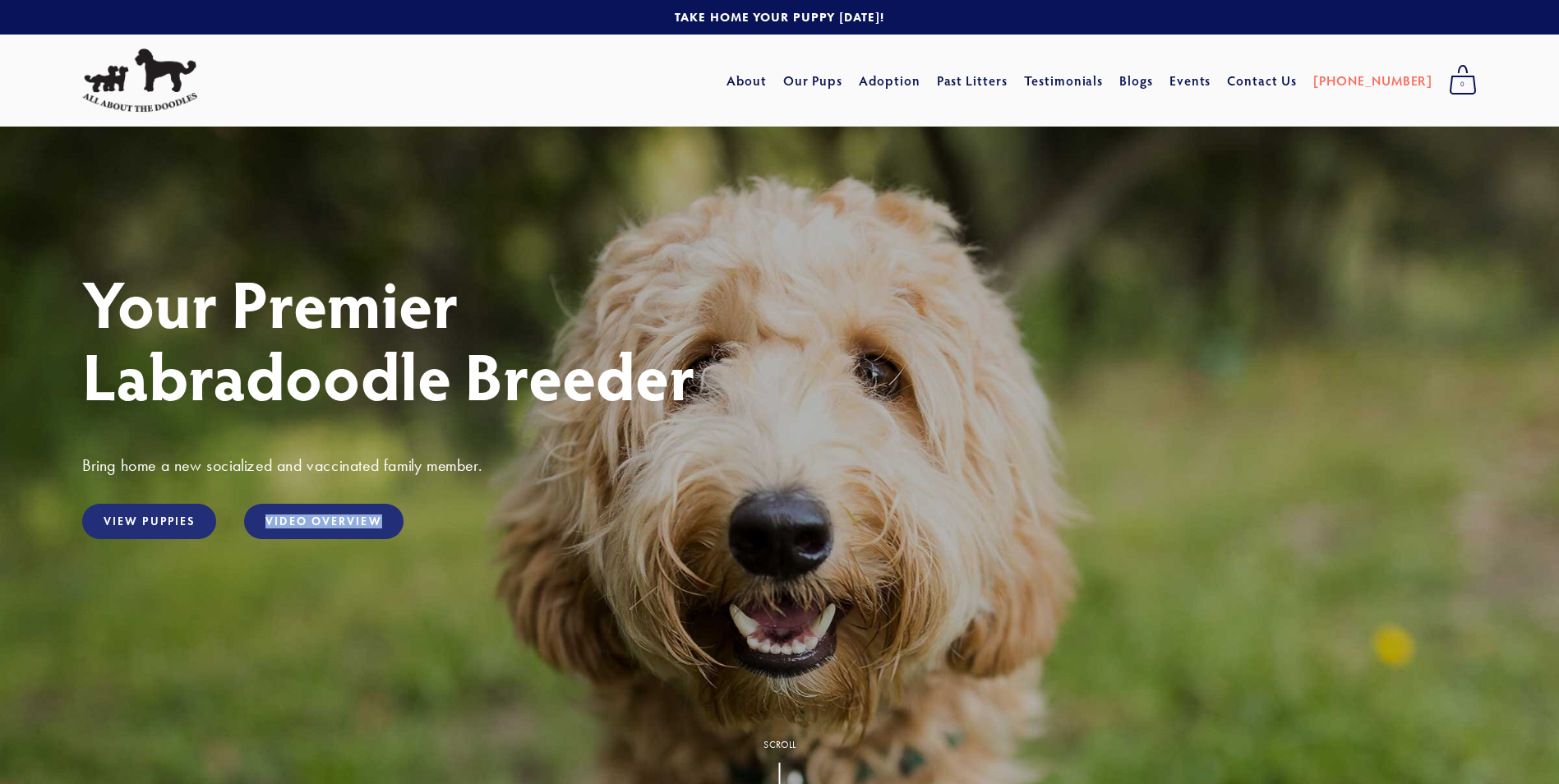
click at [199, 552] on div "Your Premier Labradoodle Breeder Bring home a new socialized and vaccinated fam…" at bounding box center [780, 462] width 1423 height 393
drag, startPoint x: 199, startPoint y: 552, endPoint x: 146, endPoint y: 532, distance: 56.6
click at [146, 532] on link "View Puppies" at bounding box center [149, 521] width 134 height 36
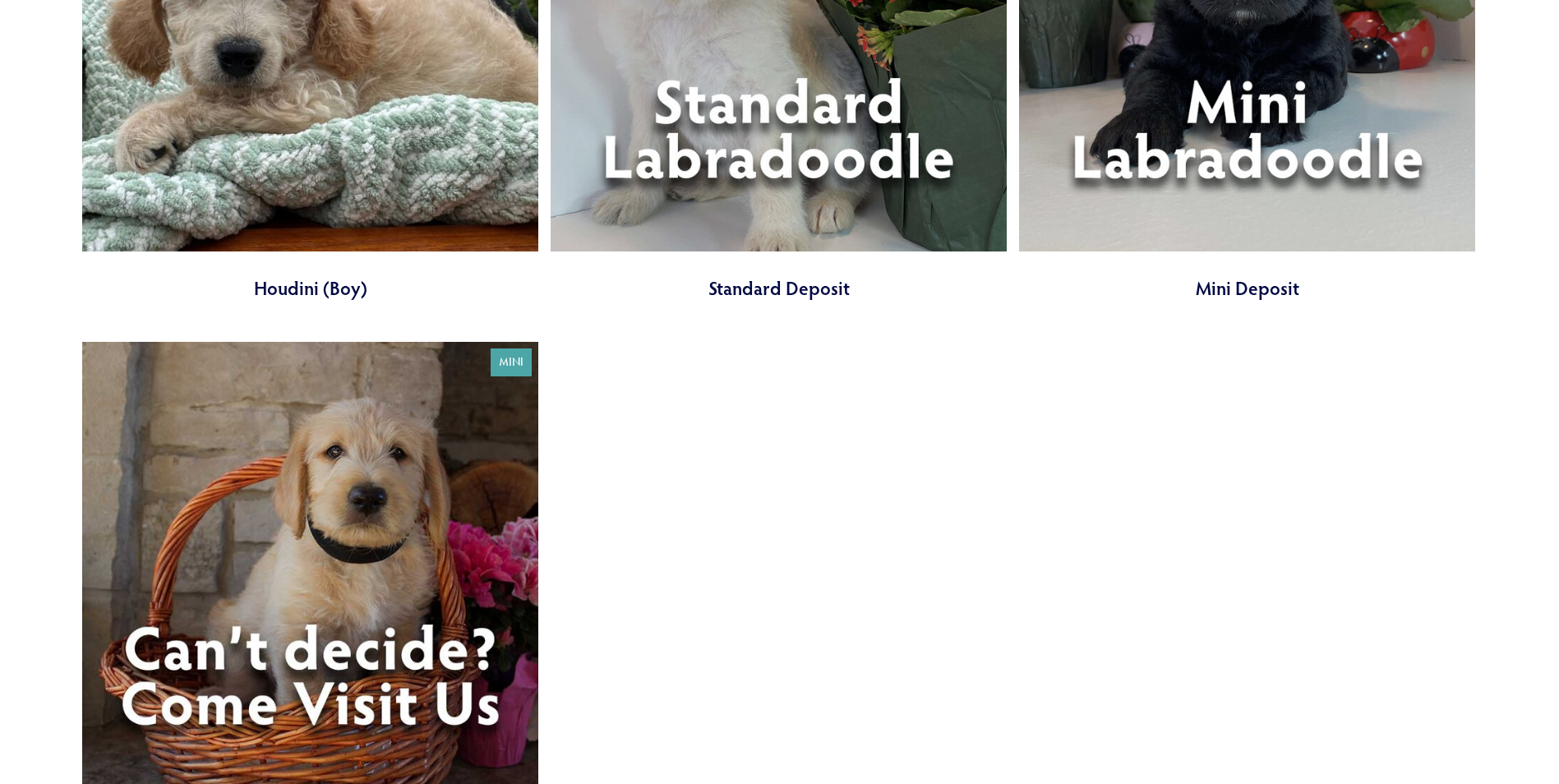
scroll to position [2710, 0]
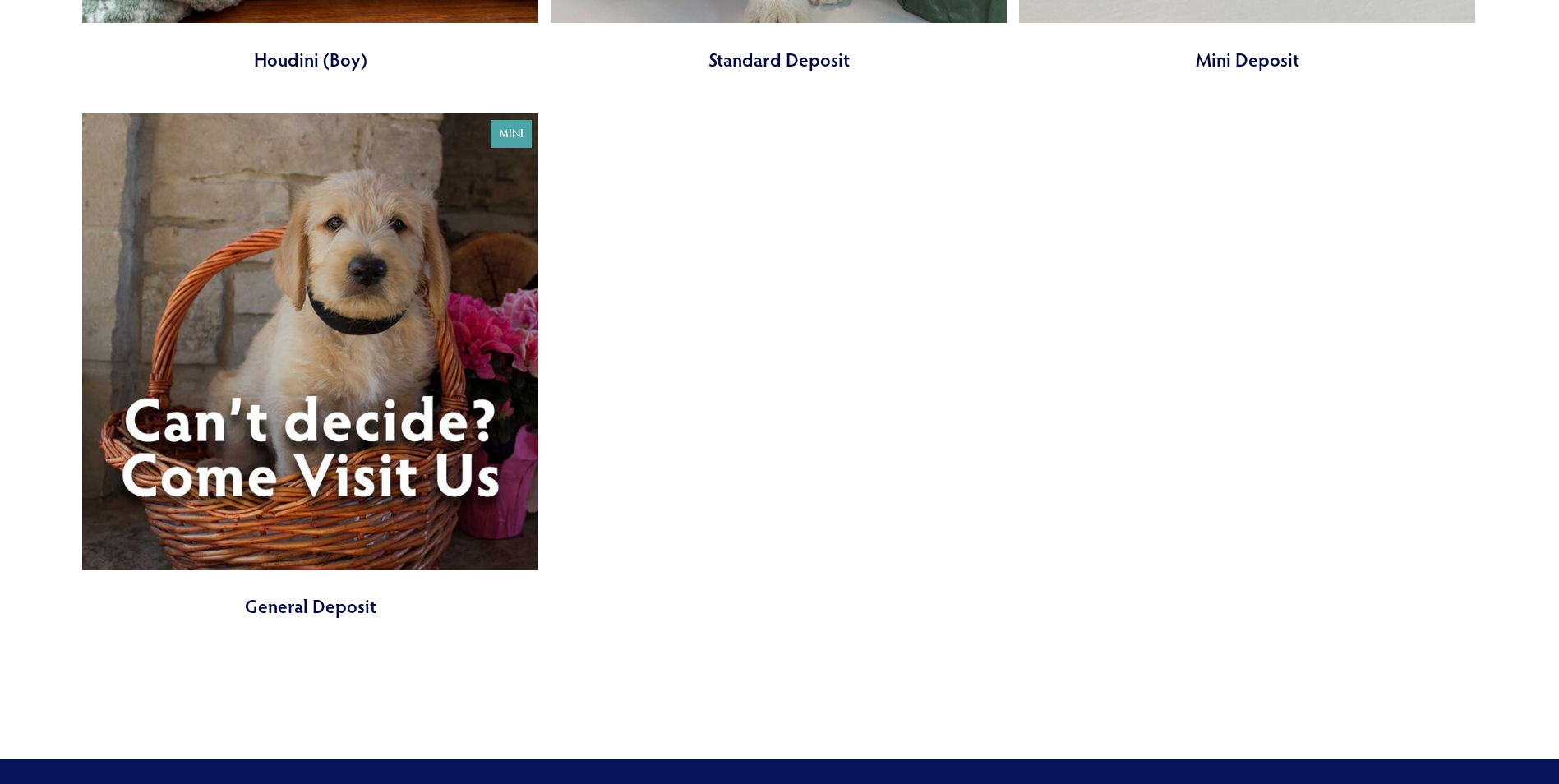
click at [377, 473] on link at bounding box center [310, 365] width 456 height 505
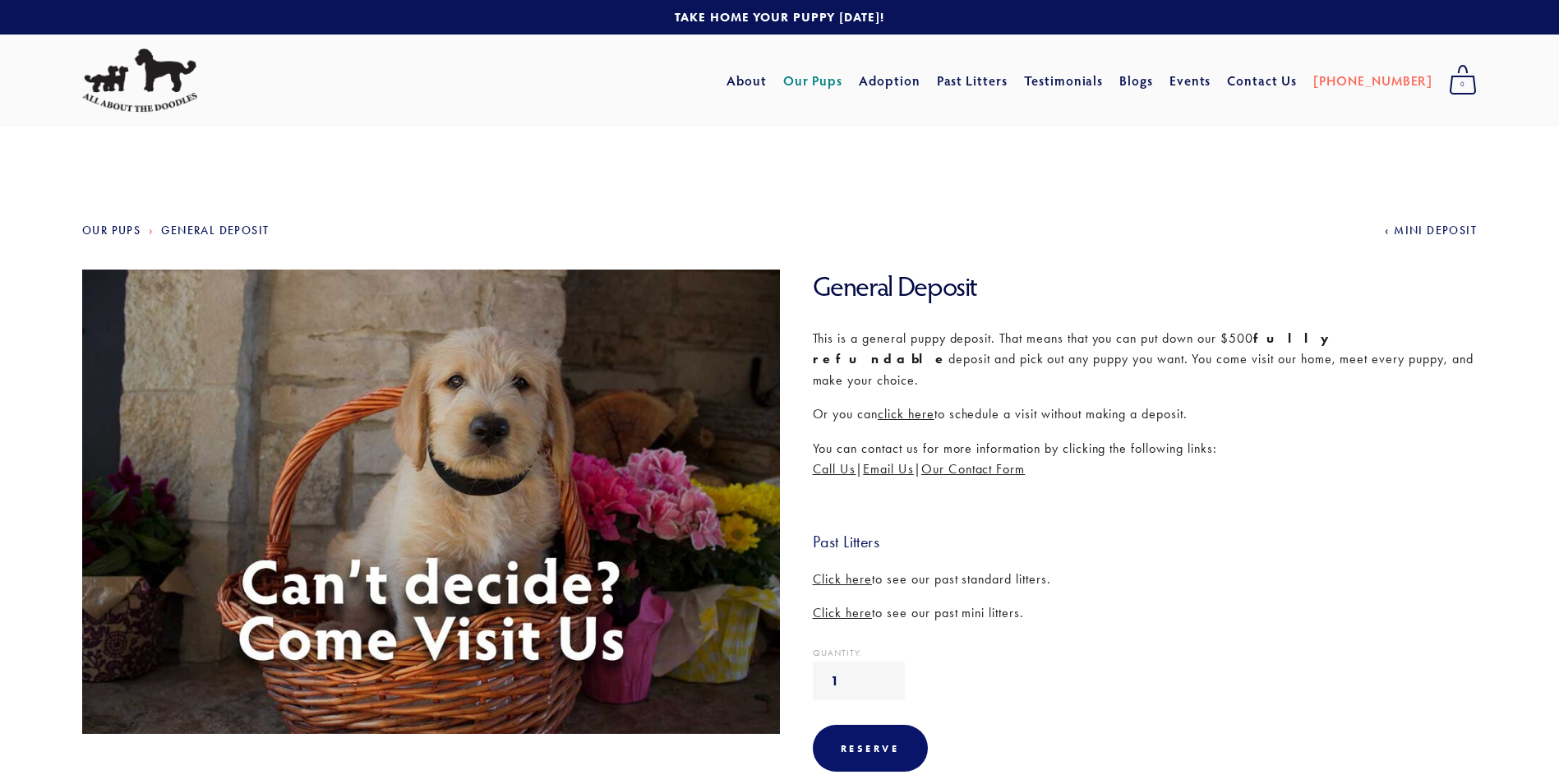
click at [843, 80] on link "Our Pups" at bounding box center [813, 80] width 60 height 30
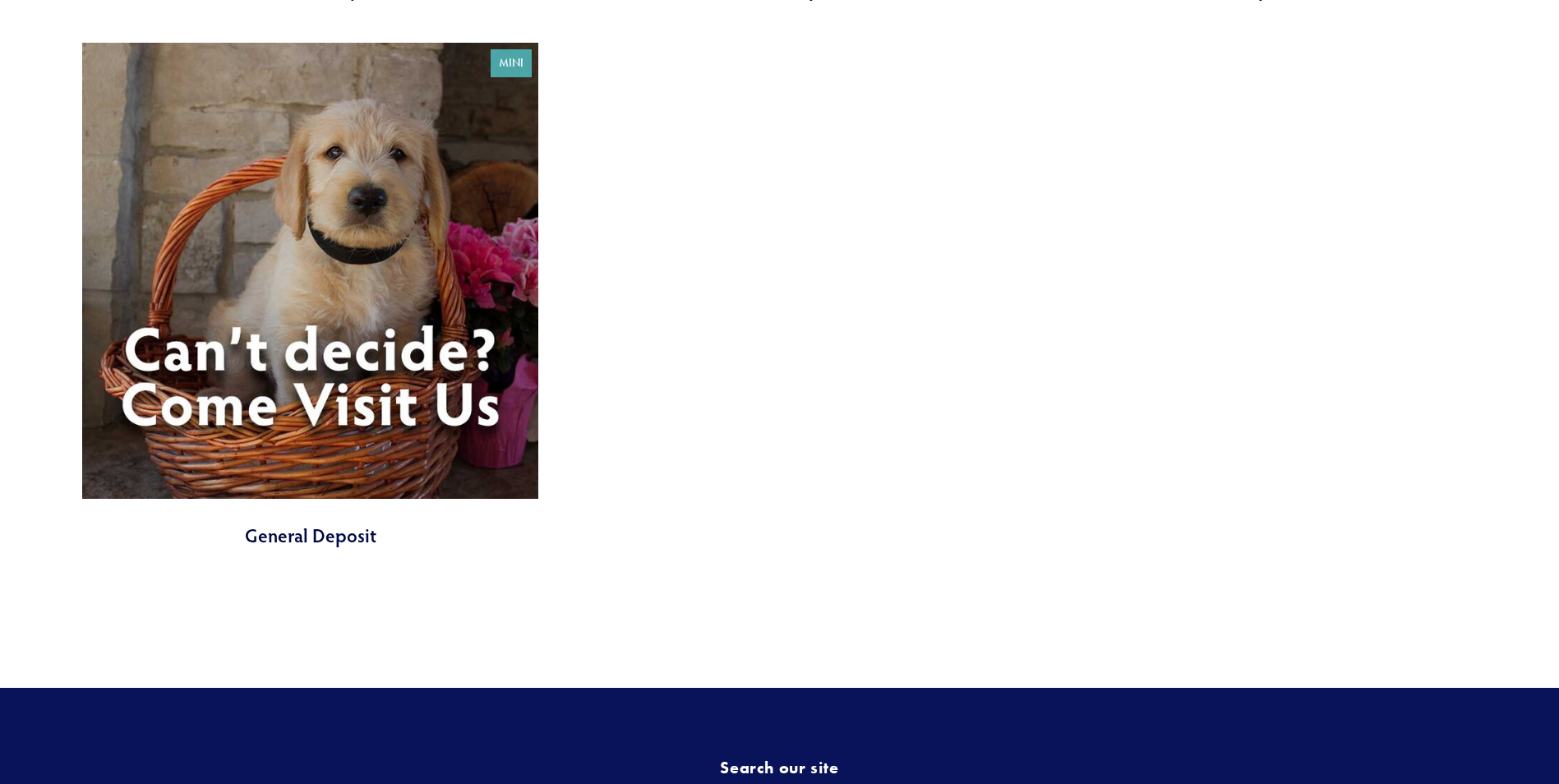
scroll to position [3040, 0]
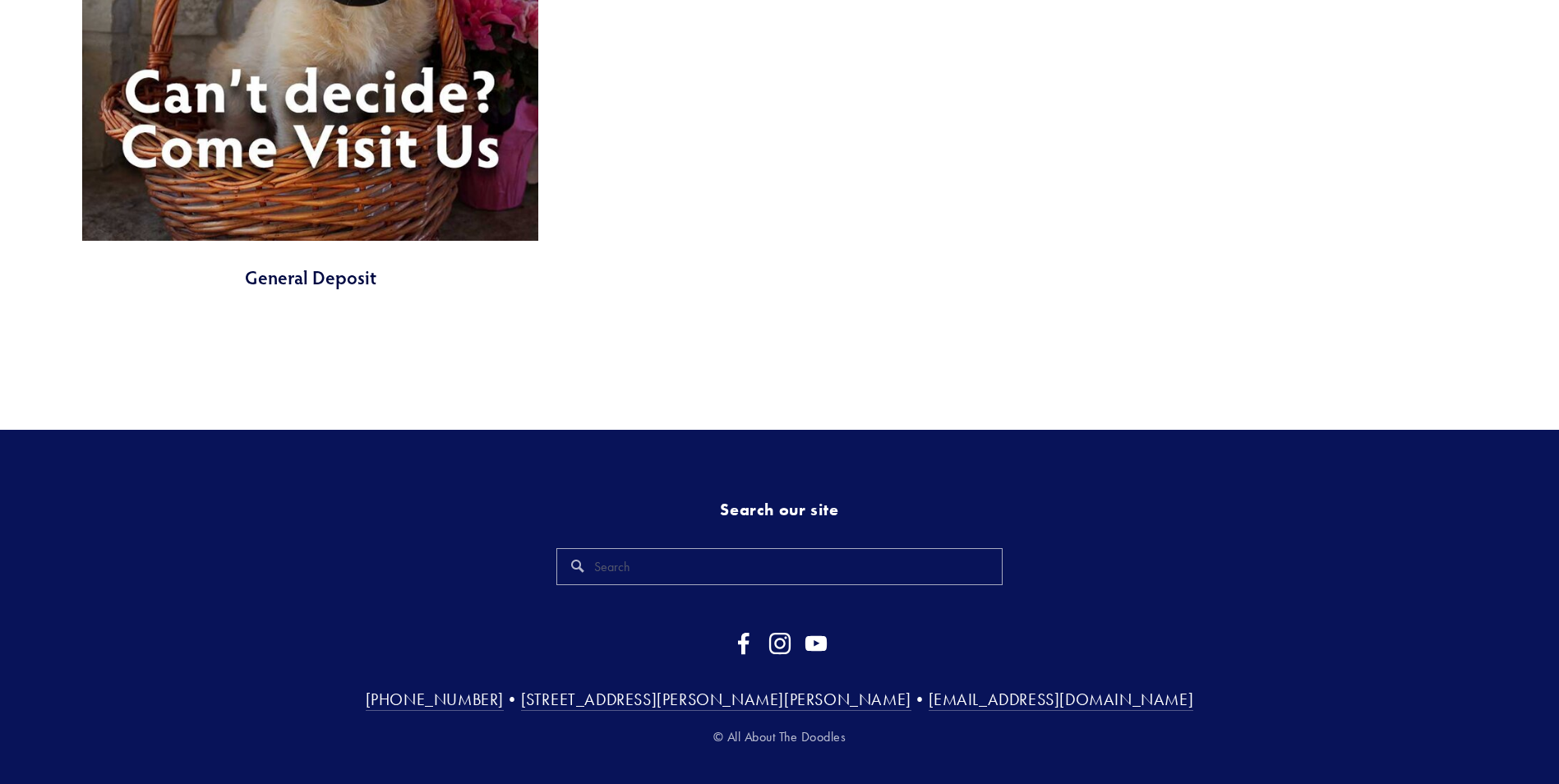
click at [266, 129] on link at bounding box center [310, 37] width 456 height 505
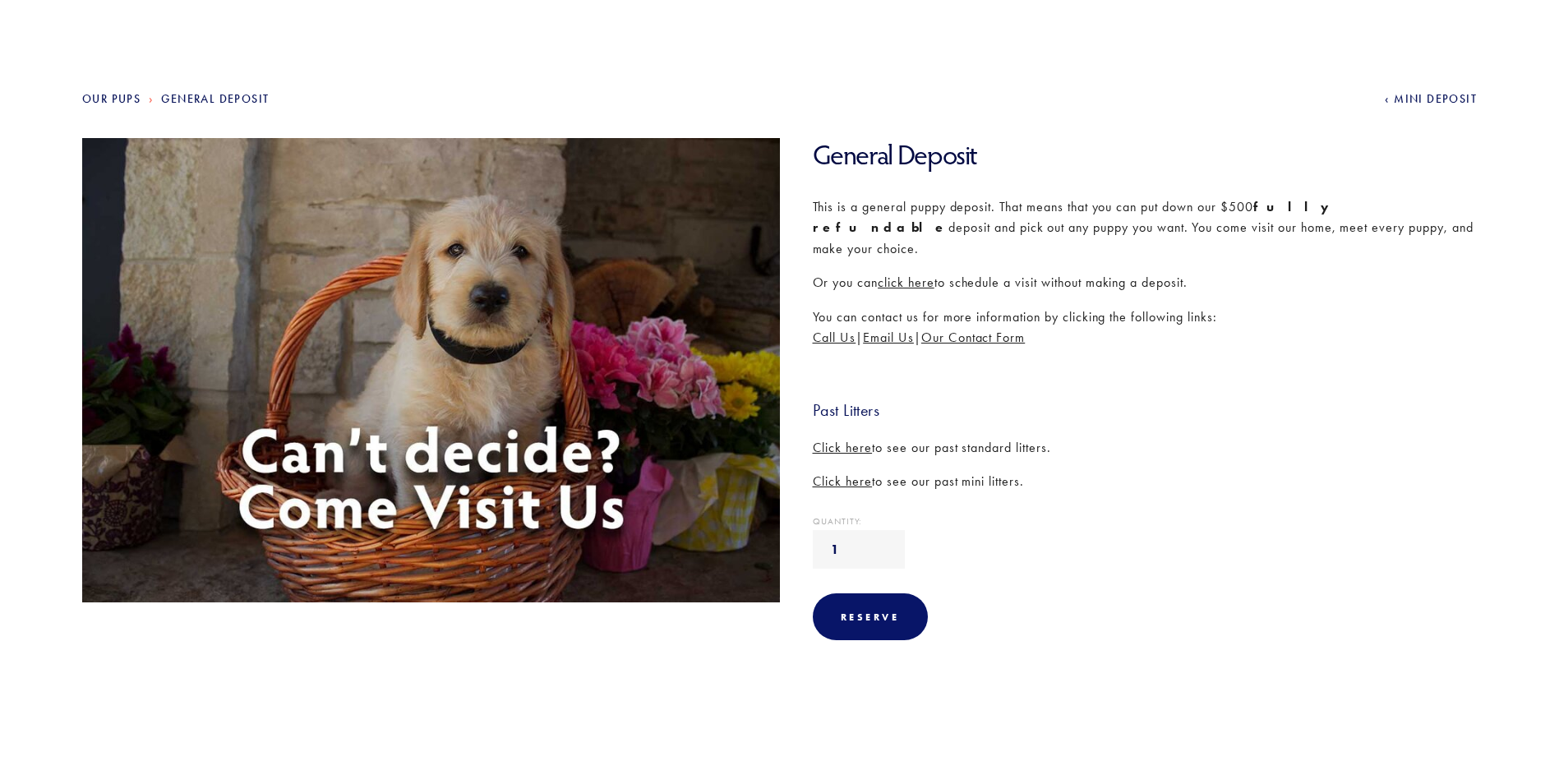
scroll to position [165, 0]
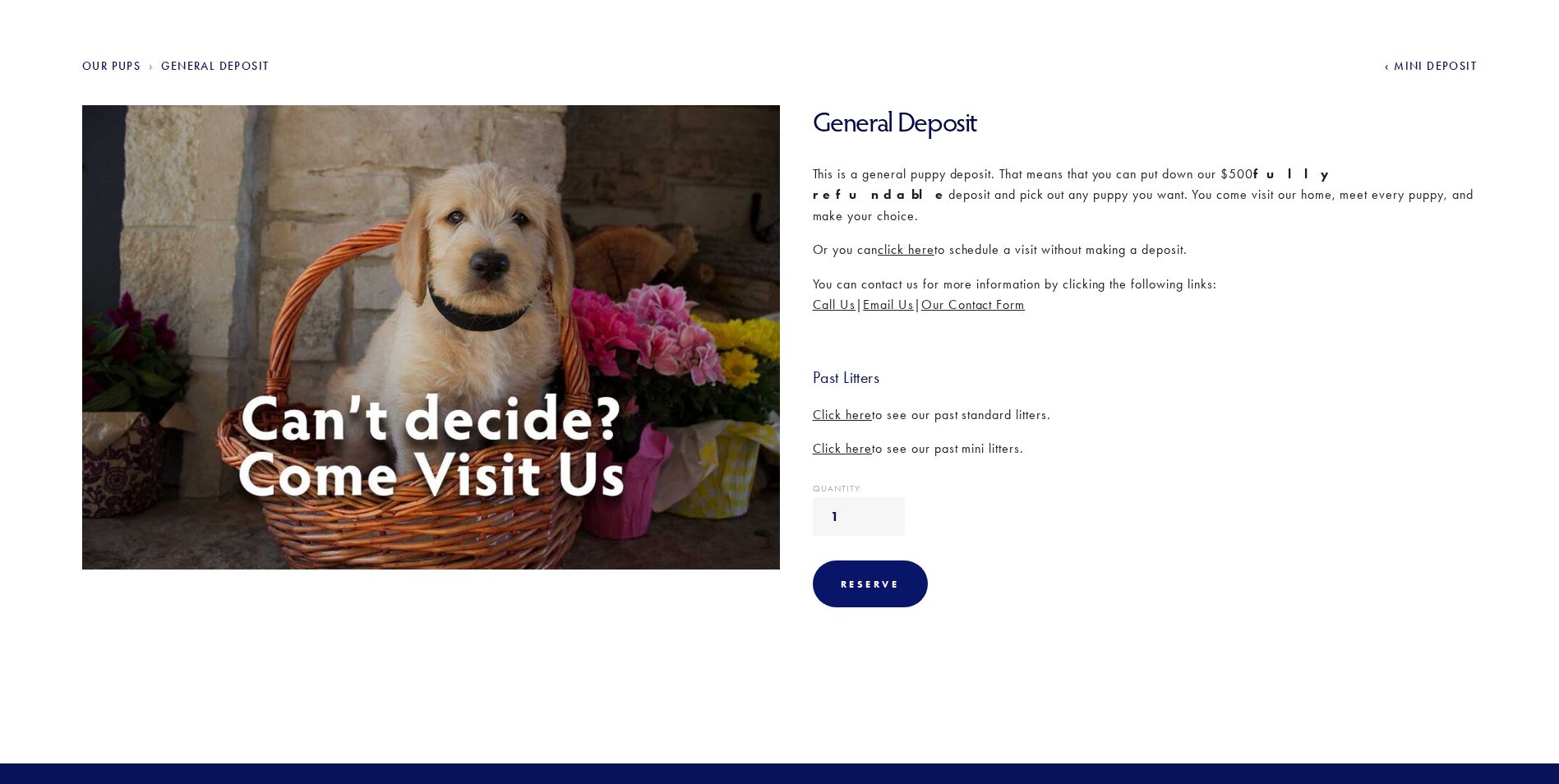
click at [919, 241] on span "click here" at bounding box center [906, 249] width 57 height 16
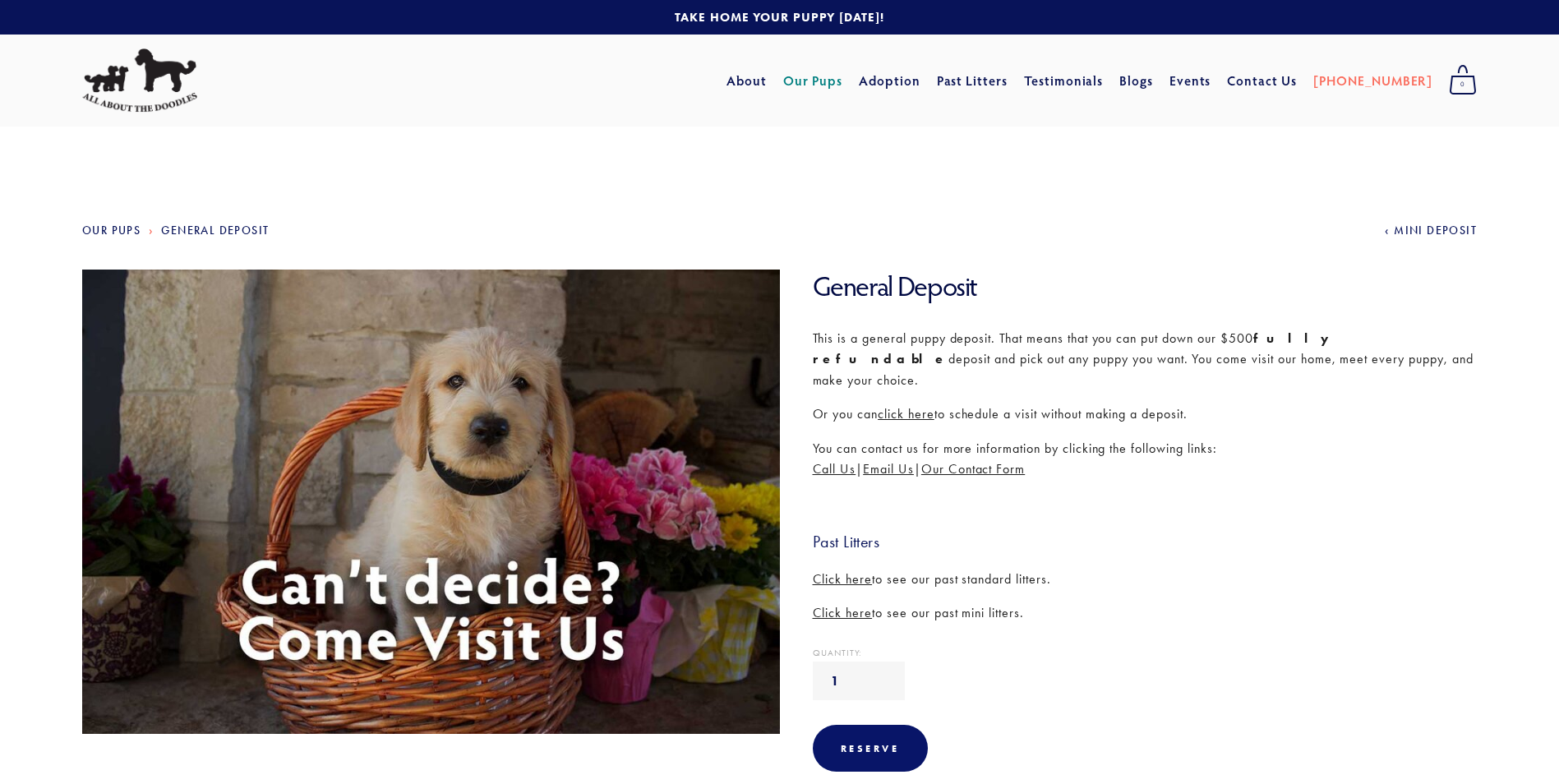
click at [925, 406] on span "click here" at bounding box center [906, 414] width 57 height 16
